Goal: Find specific page/section: Find specific page/section

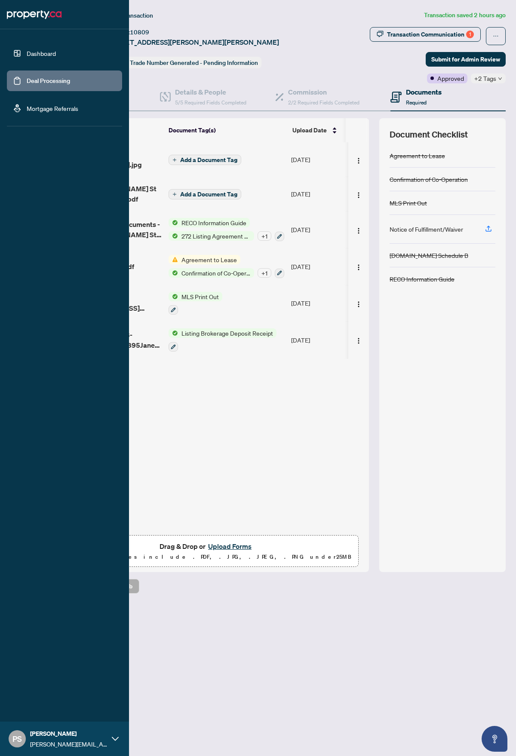
click at [31, 85] on link "Deal Processing" at bounding box center [48, 81] width 43 height 8
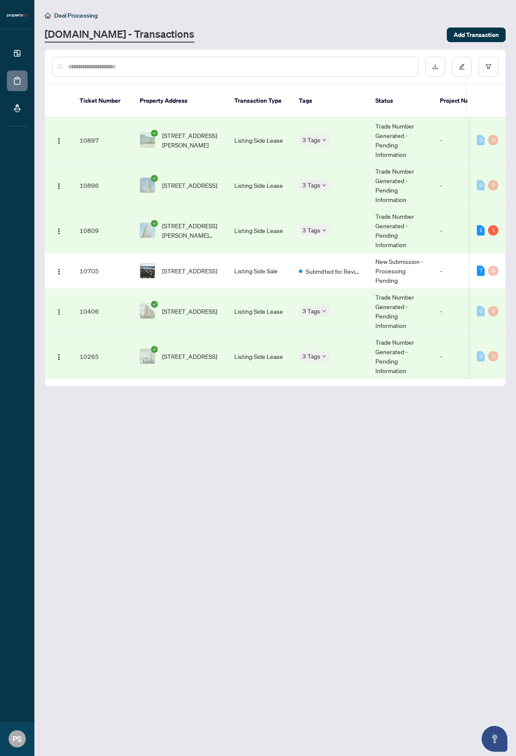
click at [324, 227] on td "3 Tags" at bounding box center [330, 230] width 76 height 45
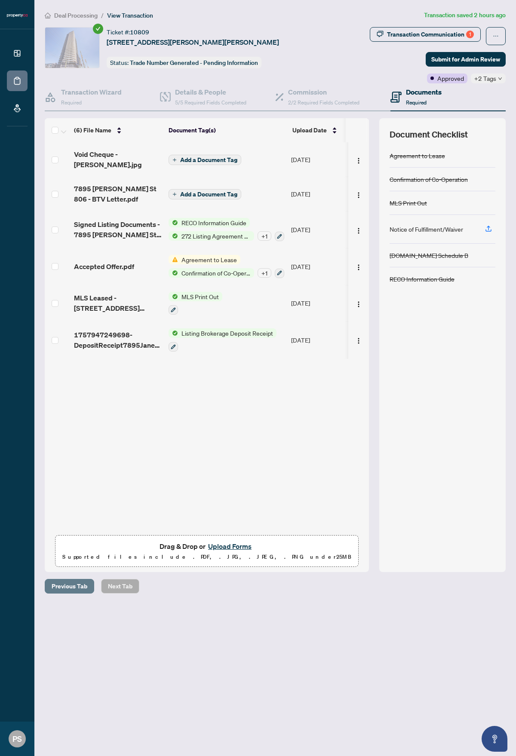
click at [72, 589] on span "Previous Tab" at bounding box center [70, 586] width 36 height 14
